Goal: Use online tool/utility: Use online tool/utility

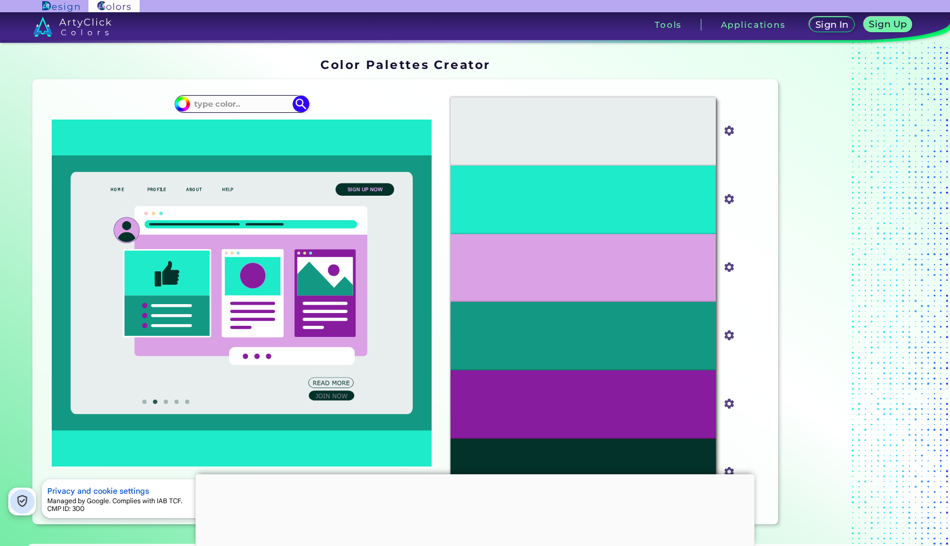
click at [243, 108] on input at bounding box center [241, 104] width 103 height 15
paste input "#70B79F"
type input "#70B79F"
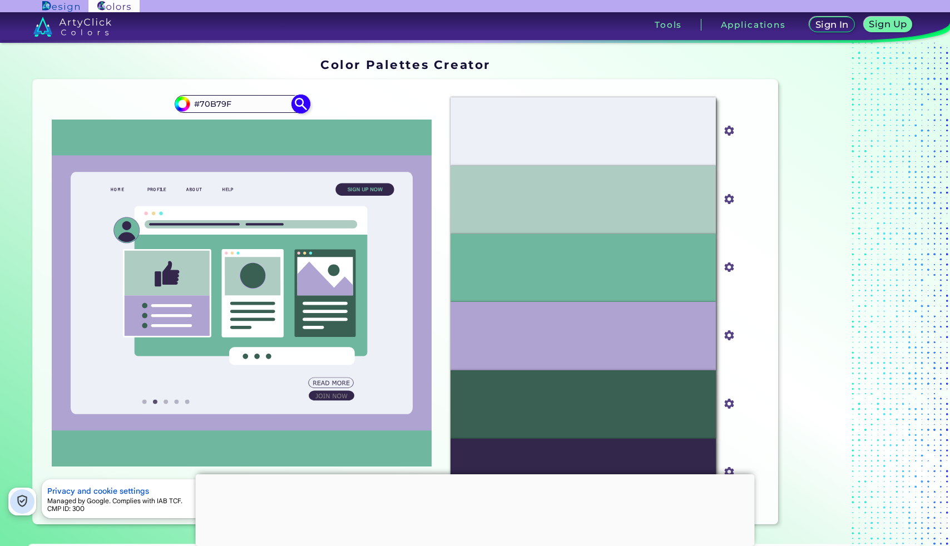
click at [180, 100] on input "#70b79f" at bounding box center [181, 103] width 14 height 14
type input "#b7ab71"
type input "#B7AB71"
click at [302, 98] on img at bounding box center [300, 104] width 19 height 19
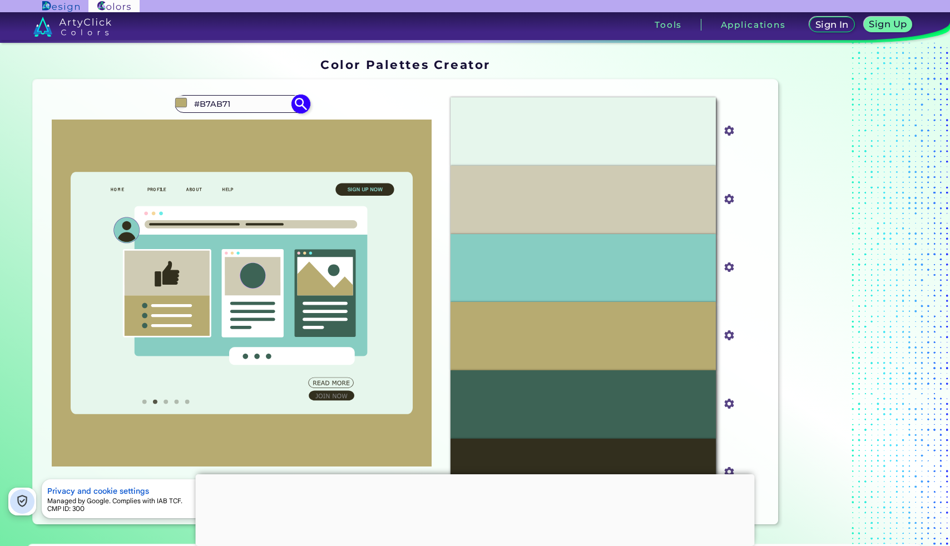
click at [184, 105] on input "#b7ab71" at bounding box center [181, 103] width 14 height 14
type input "#e3eaae"
type input "#E3EAAE"
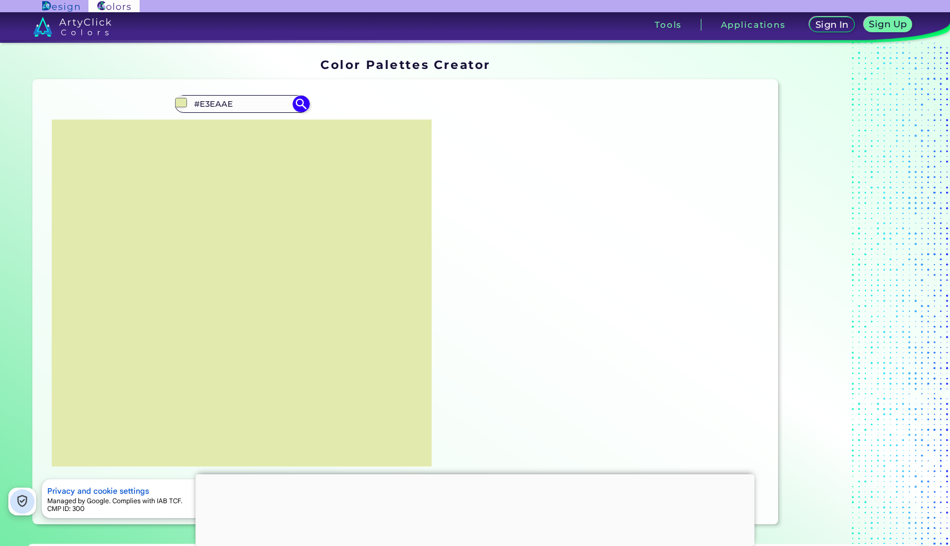
click at [368, 101] on div "#e3eaae #E3EAAE" at bounding box center [242, 301] width 400 height 427
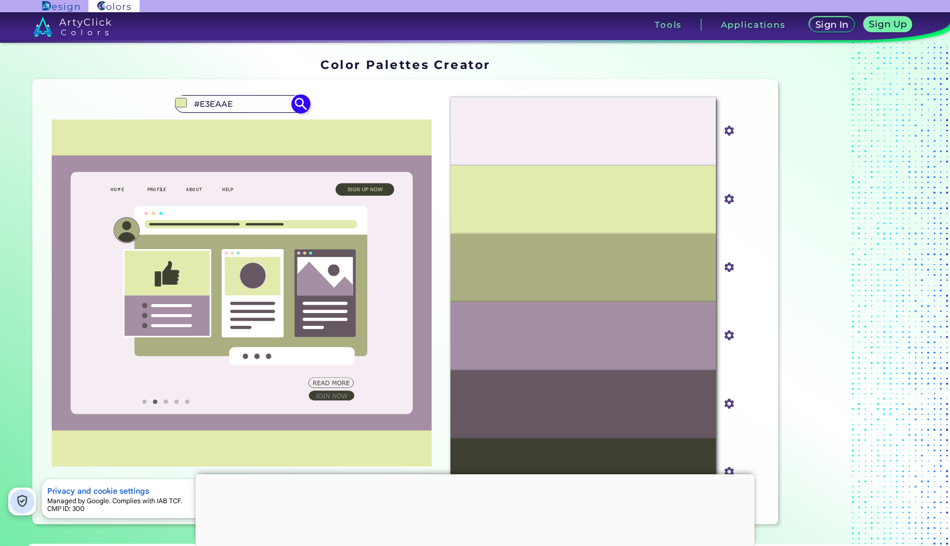
click at [304, 106] on img at bounding box center [300, 104] width 19 height 19
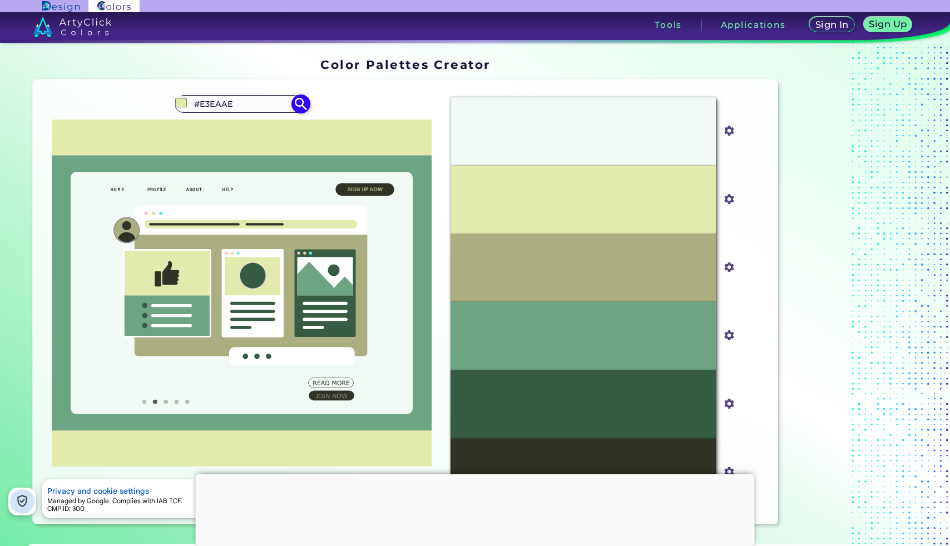
click at [299, 105] on img at bounding box center [300, 104] width 19 height 19
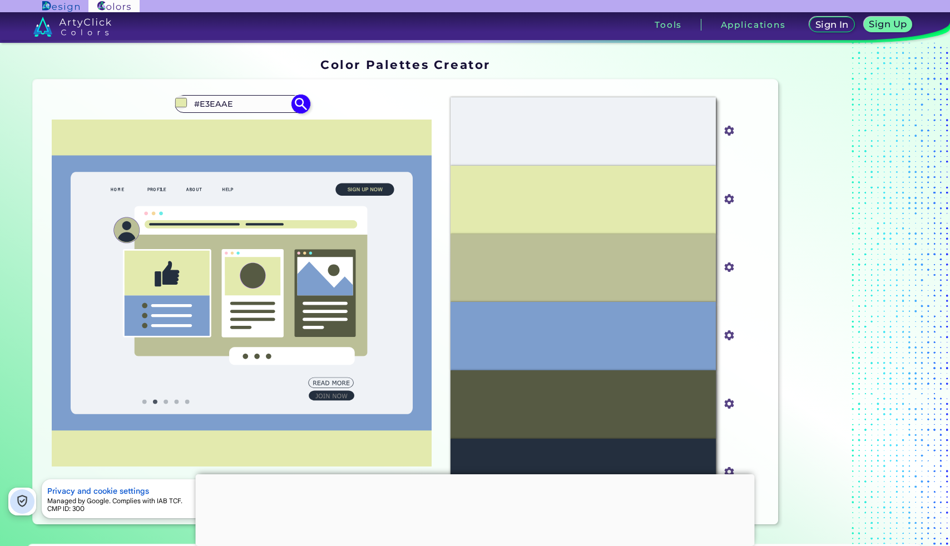
click at [181, 105] on input "#e3eaae" at bounding box center [181, 103] width 14 height 14
type input "#eae5ae"
type input "#EAE5AE"
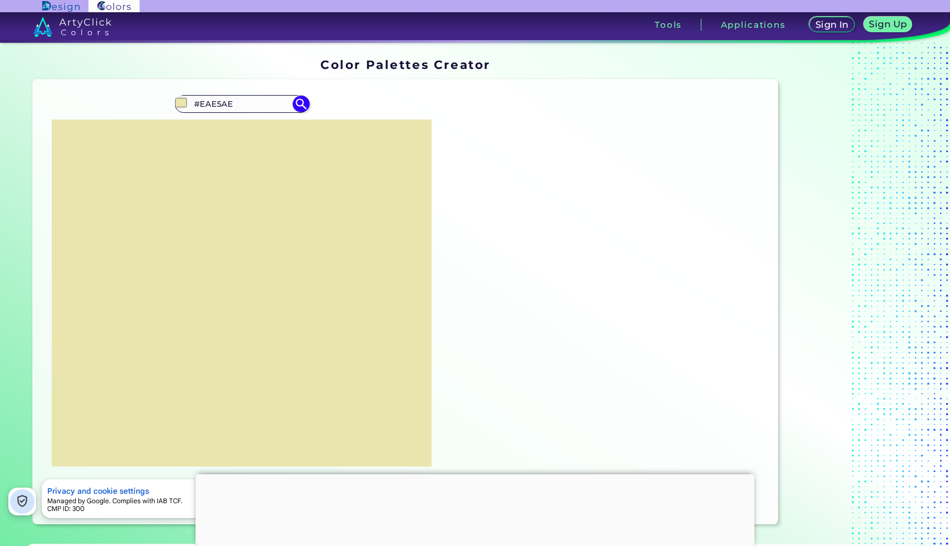
click at [347, 104] on div "#eae5ae #EAE5AE" at bounding box center [242, 301] width 400 height 427
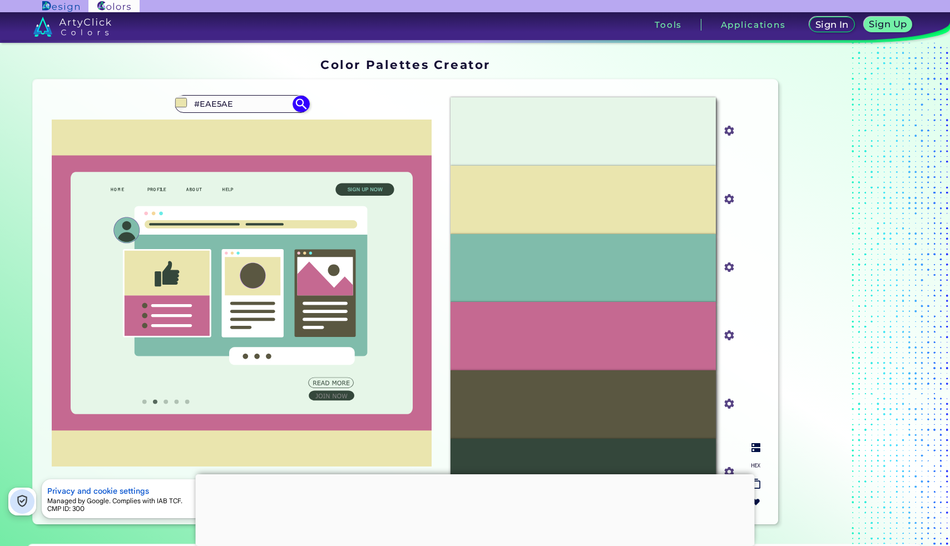
click at [572, 176] on div "#EAE5AE" at bounding box center [582, 200] width 265 height 68
click at [214, 101] on input "#EAE5AE" at bounding box center [241, 104] width 103 height 15
click at [179, 100] on input "#eae5ae" at bounding box center [181, 103] width 14 height 14
type input "#f8f4c4"
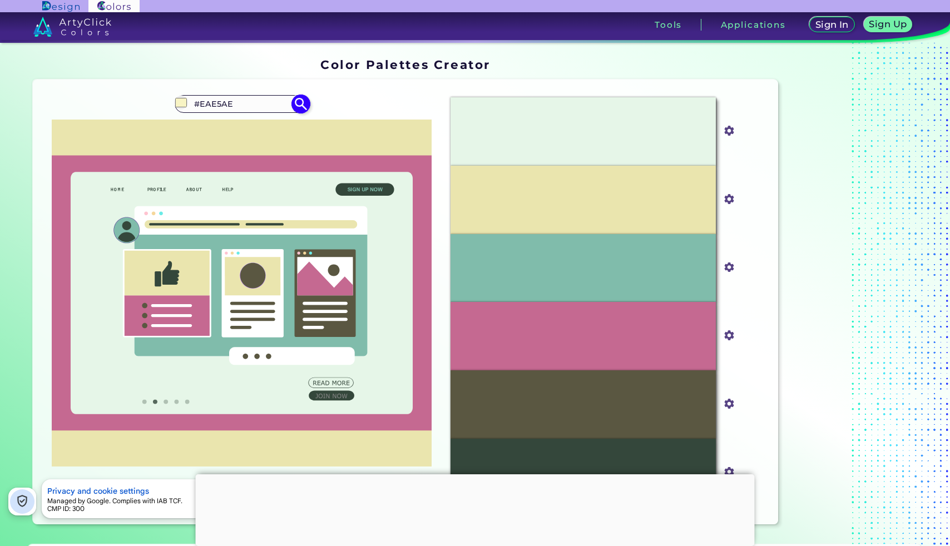
type input "#F8F4C4"
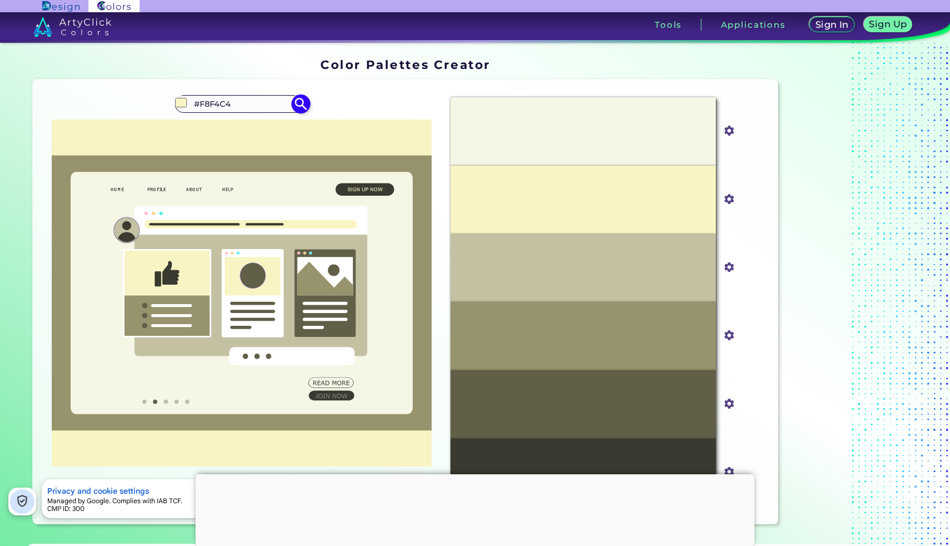
click at [181, 101] on input "#f8f4c4" at bounding box center [181, 103] width 14 height 14
type input "#dfdba9"
type input "#DFDBA9"
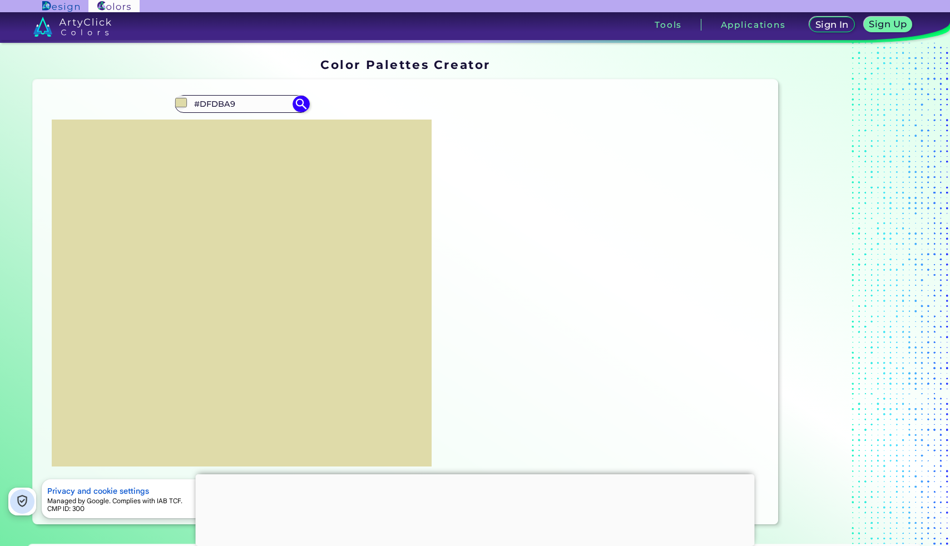
click at [411, 110] on div "#dfdba9 #DFDBA9" at bounding box center [242, 301] width 400 height 427
